Goal: Task Accomplishment & Management: Manage account settings

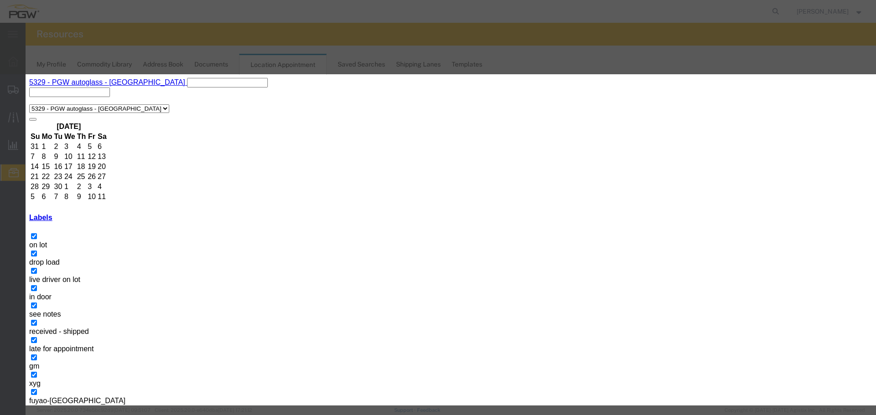
paste input "L838865"
type input "L838865 - GM"
type input "9:00 AM"
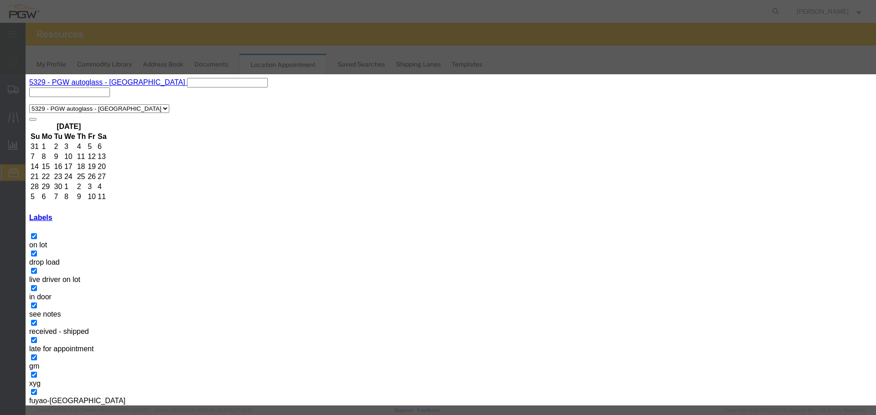
select select "340"
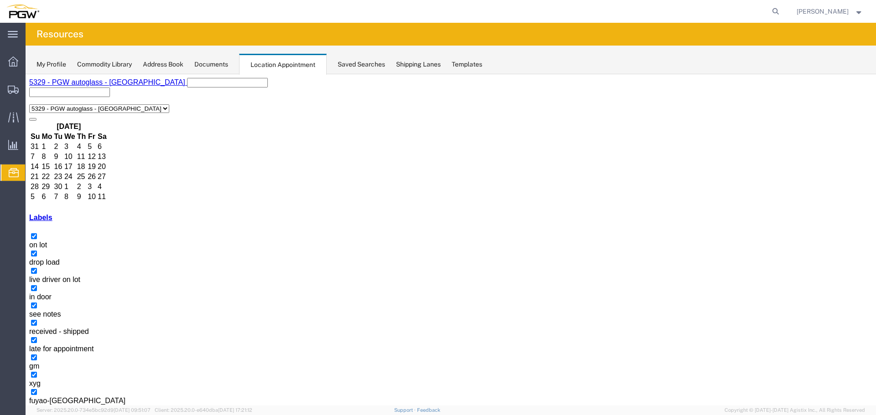
click at [783, 15] on form at bounding box center [775, 11] width 15 height 23
click at [782, 13] on icon at bounding box center [775, 11] width 13 height 13
type input "57011075"
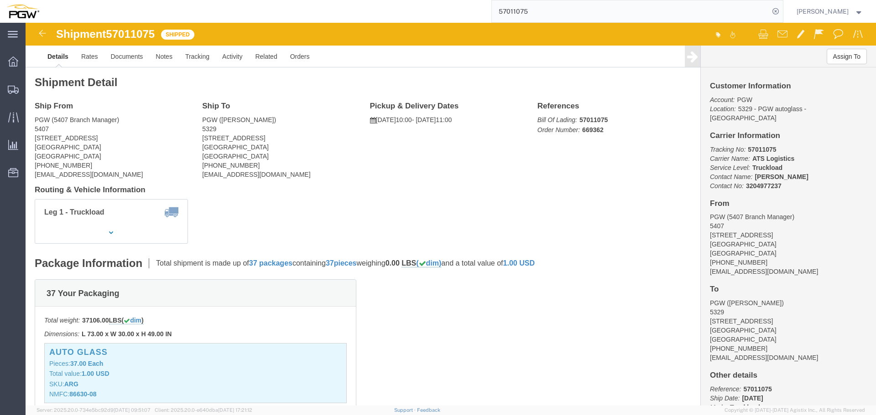
click at [17, 182] on ul "Overview Shipments Shipment Manager Estimator Traffic Analytics Ad Hoc Reports …" at bounding box center [13, 121] width 26 height 139
click at [16, 176] on icon at bounding box center [13, 172] width 10 height 9
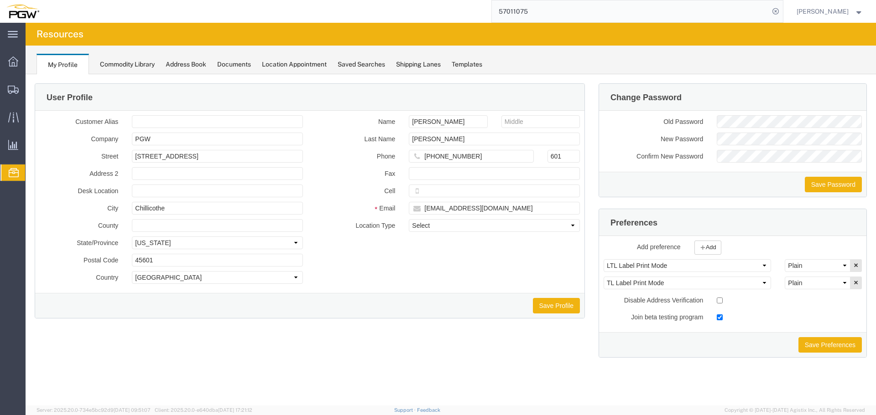
click at [0, 0] on span "Location Appointment" at bounding box center [0, 0] width 0 height 0
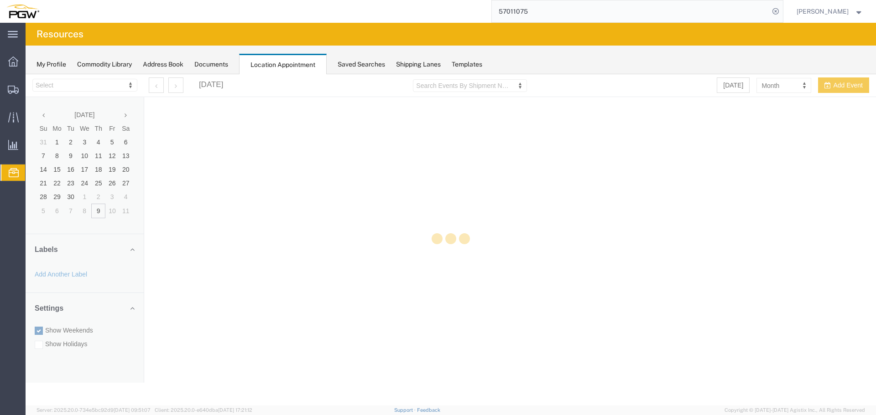
select select "28253"
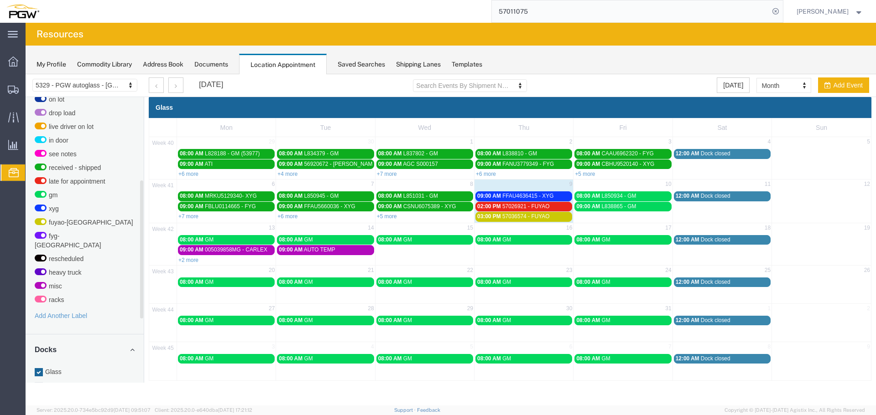
scroll to position [306, 0]
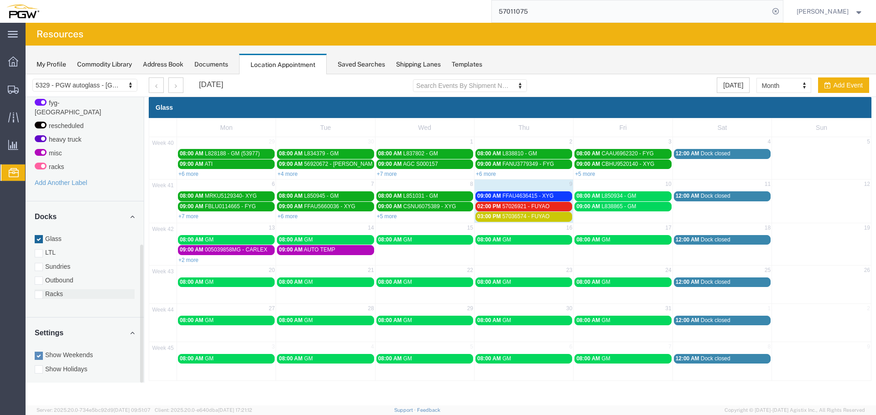
click at [47, 290] on label "Racks" at bounding box center [85, 294] width 100 height 9
click at [26, 74] on input "Racks" at bounding box center [26, 74] width 0 height 0
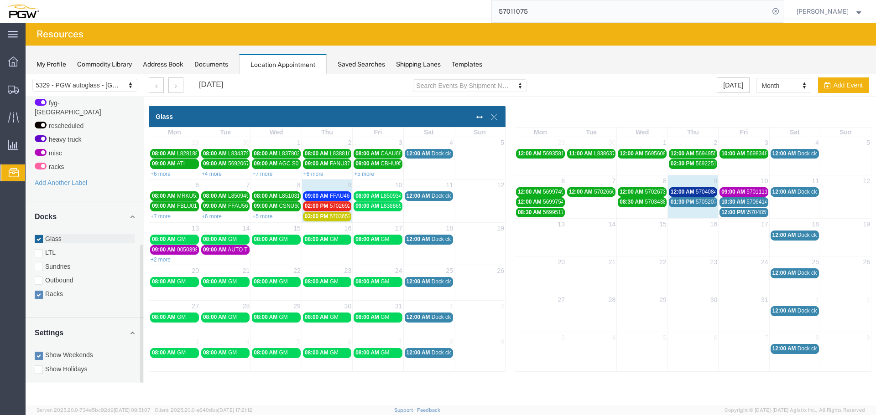
click at [49, 234] on label "Glass" at bounding box center [85, 238] width 100 height 9
click at [26, 74] on input "Glass" at bounding box center [26, 74] width 0 height 0
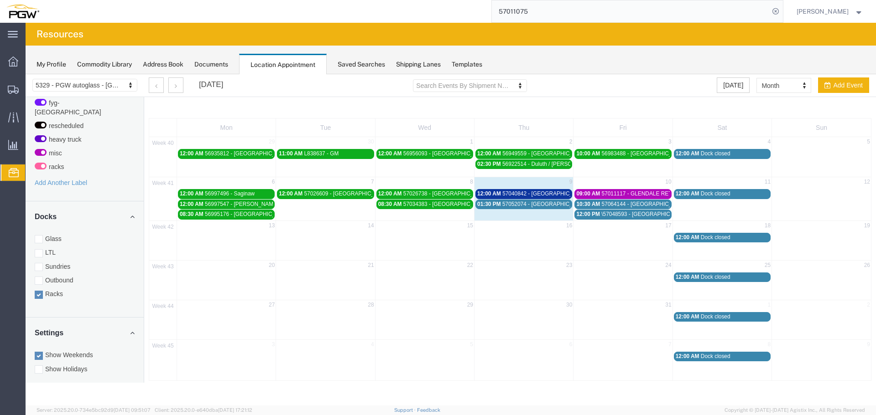
click at [594, 4] on input "57011075" at bounding box center [630, 11] width 277 height 22
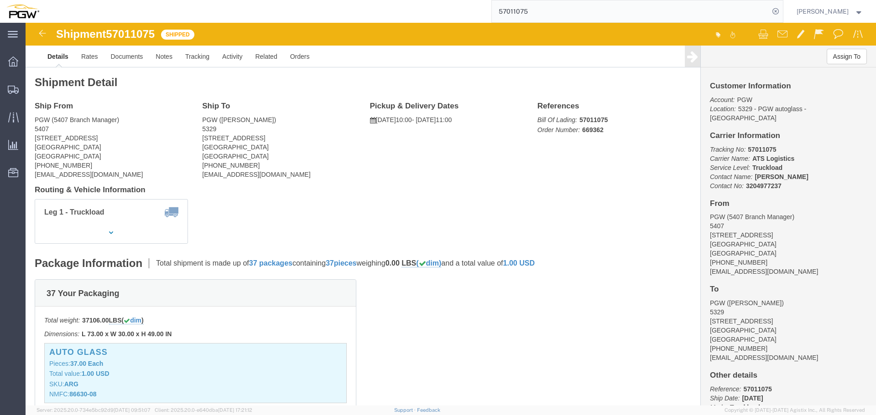
click b "669362"
copy b "669362"
click at [0, 0] on span "Location Appointment" at bounding box center [0, 0] width 0 height 0
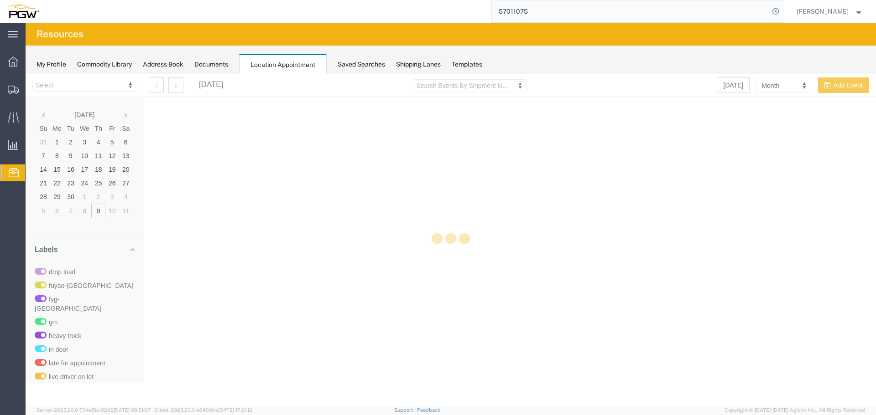
select select "28253"
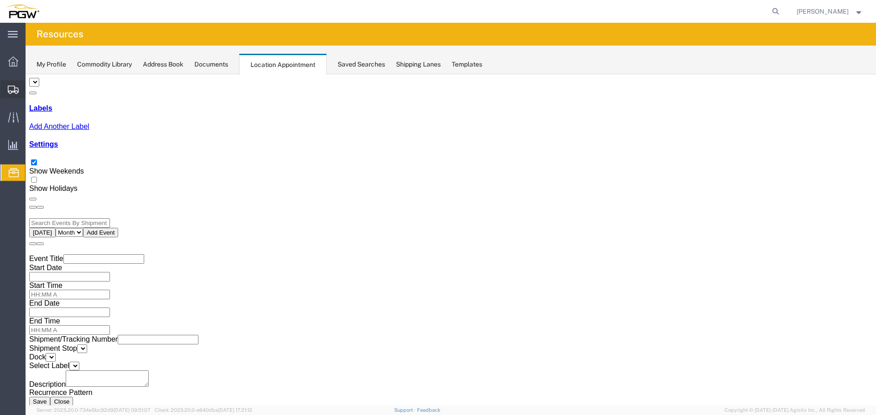
click at [18, 92] on icon at bounding box center [13, 90] width 11 height 8
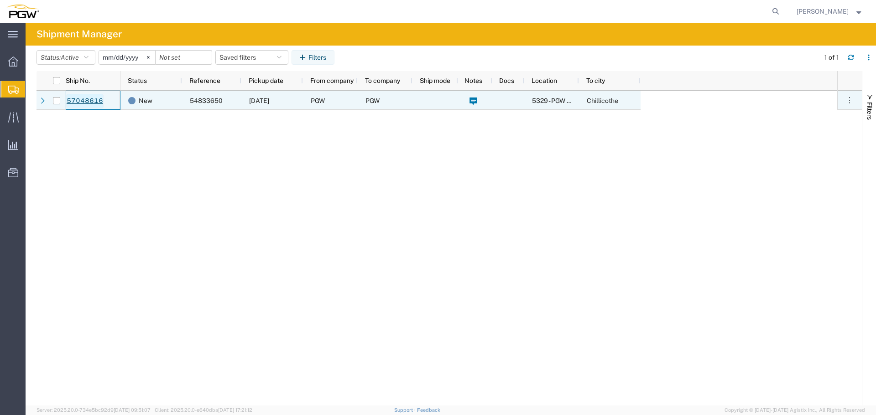
click at [88, 101] on link "57048616" at bounding box center [84, 101] width 37 height 15
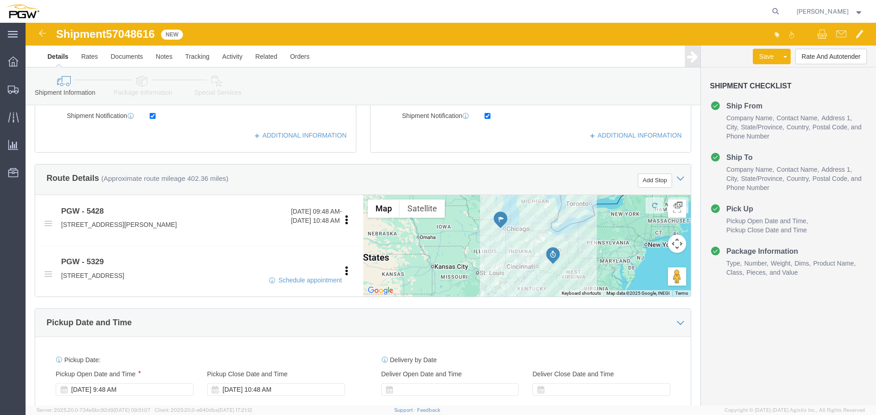
scroll to position [182, 0]
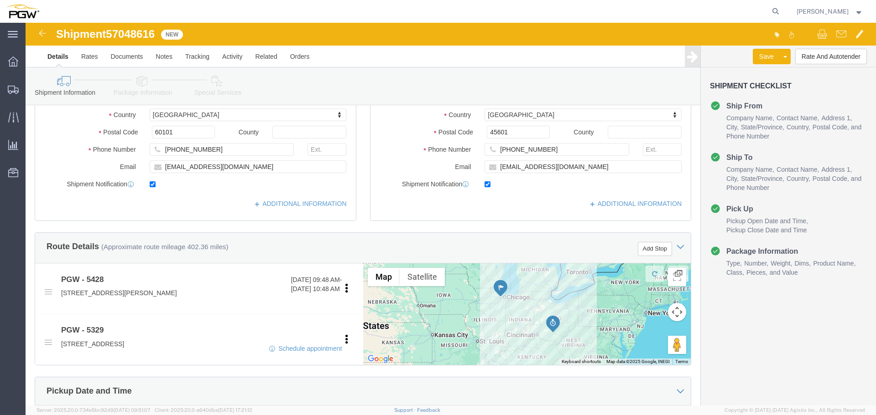
select select "28281"
select select "28253"
